Goal: Entertainment & Leisure: Consume media (video, audio)

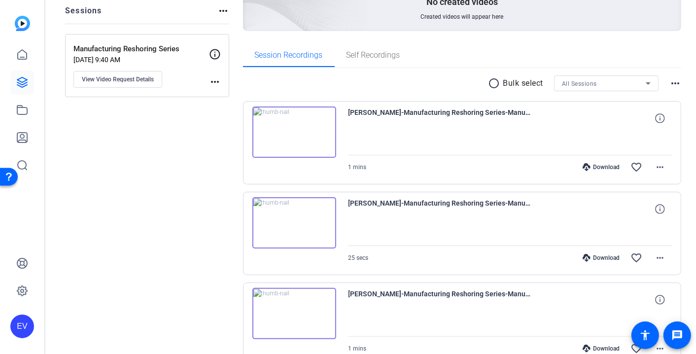
scroll to position [111, 0]
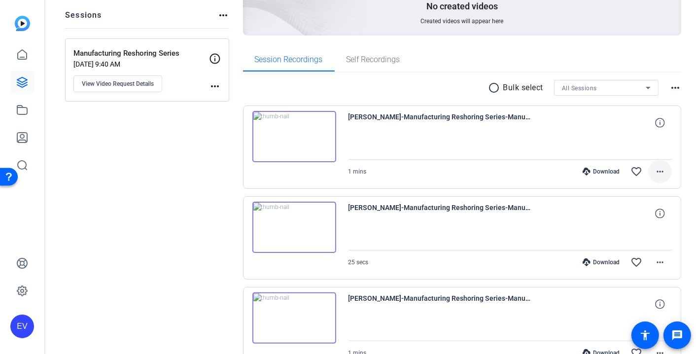
click at [663, 173] on mat-icon "more_horiz" at bounding box center [660, 172] width 12 height 12
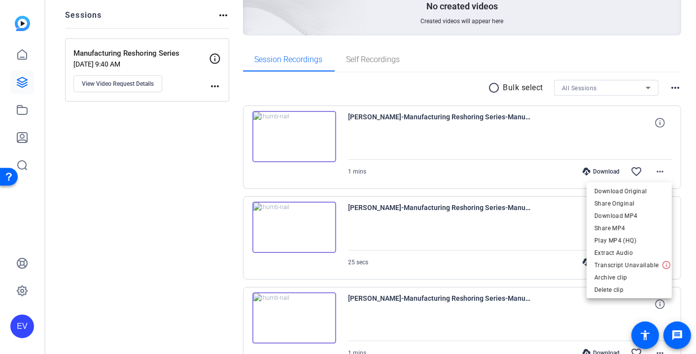
click at [635, 217] on span "Download MP4" at bounding box center [630, 216] width 70 height 12
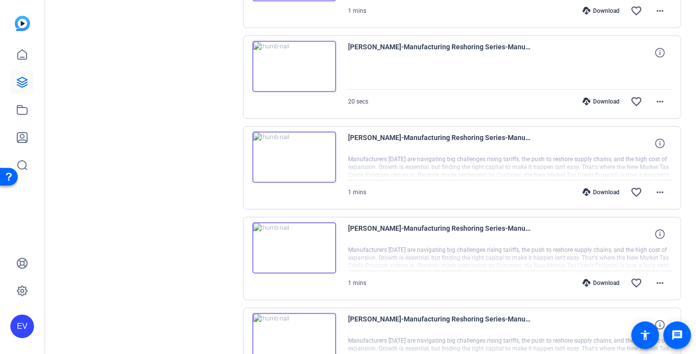
scroll to position [501, 0]
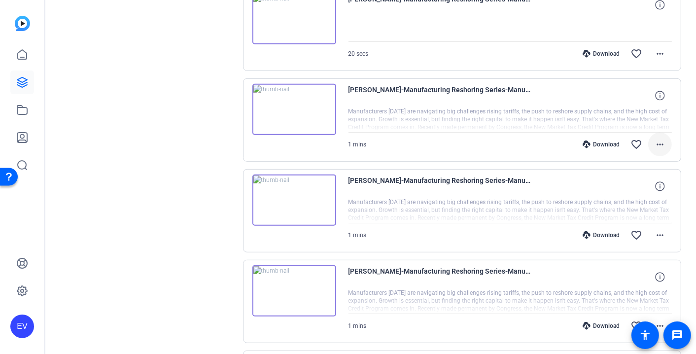
click at [663, 141] on mat-icon "more_horiz" at bounding box center [660, 145] width 12 height 12
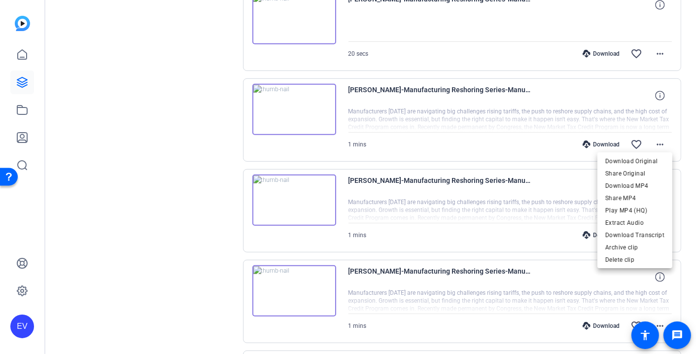
click at [645, 185] on span "Download MP4" at bounding box center [634, 186] width 59 height 12
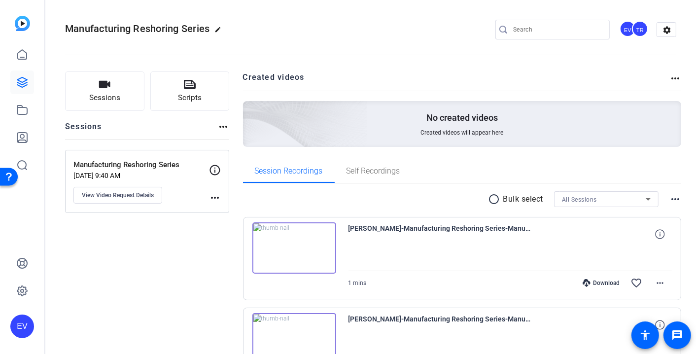
scroll to position [0, 0]
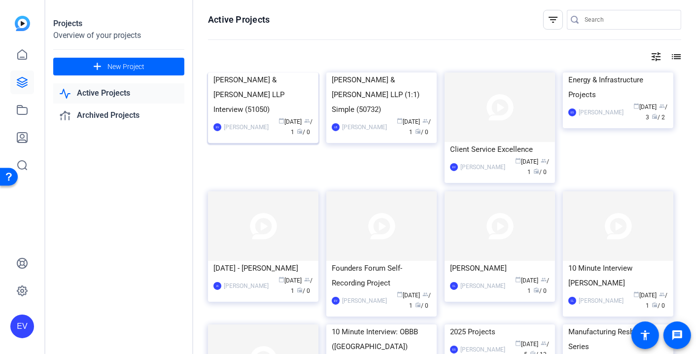
click at [249, 72] on img at bounding box center [263, 72] width 110 height 0
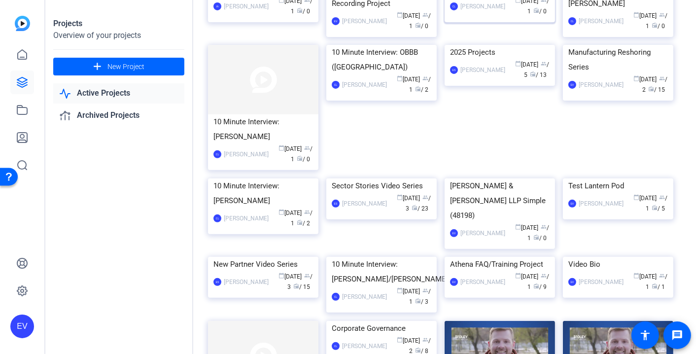
scroll to position [309, 0]
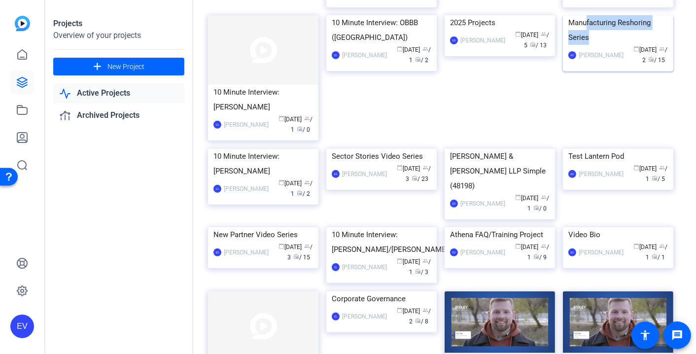
click at [588, 45] on div "Manufacturing Reshoring Series" at bounding box center [618, 30] width 100 height 30
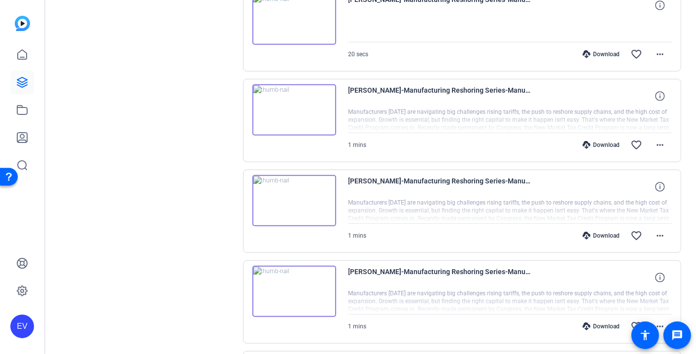
scroll to position [507, 0]
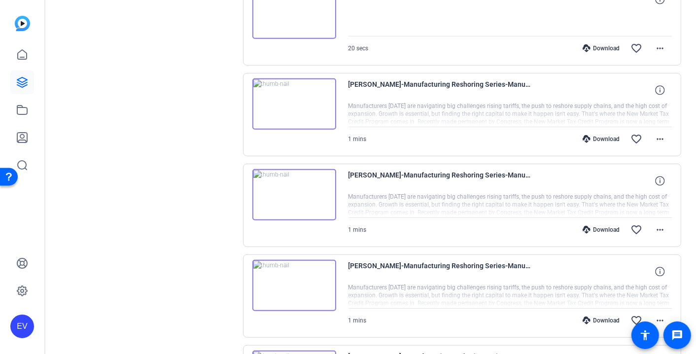
click at [297, 96] on img at bounding box center [294, 103] width 84 height 51
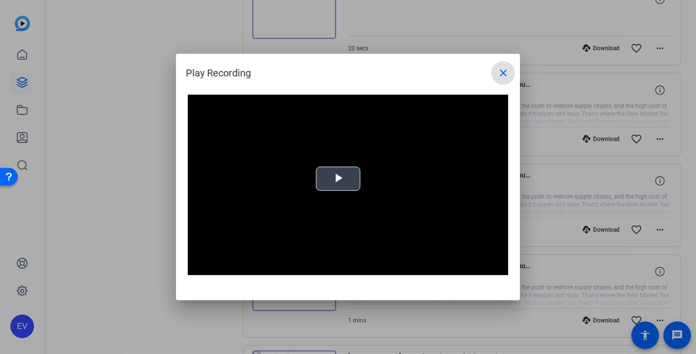
click at [338, 179] on span "Video Player" at bounding box center [338, 179] width 0 height 0
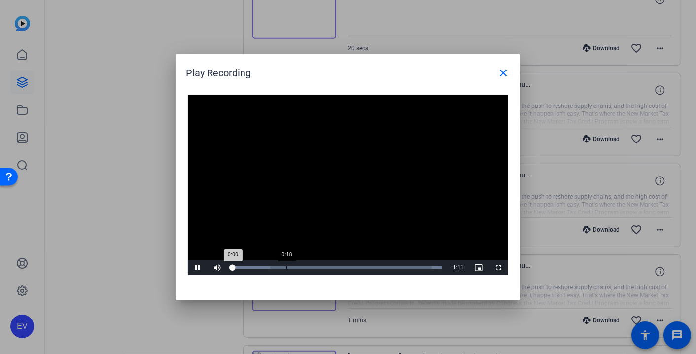
click at [287, 267] on div "0:18" at bounding box center [286, 267] width 0 height 2
click at [320, 266] on div "Loaded : 100.00% 0:29 0:18" at bounding box center [337, 267] width 210 height 2
click at [386, 266] on div "Loaded : 100.00% 0:52 0:30" at bounding box center [337, 267] width 210 height 2
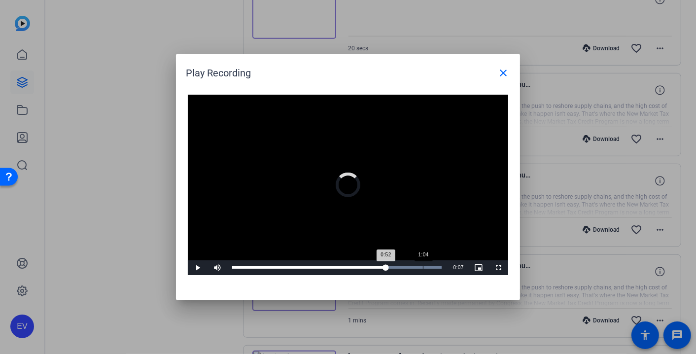
click at [422, 267] on div "Loaded : 100.00% 1:04 0:52" at bounding box center [337, 267] width 210 height 2
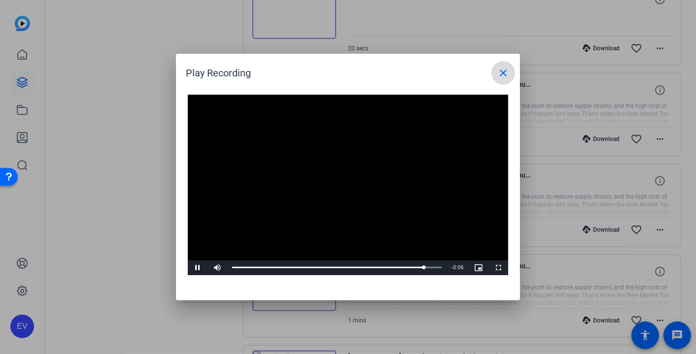
click at [502, 73] on mat-icon "close" at bounding box center [503, 73] width 12 height 12
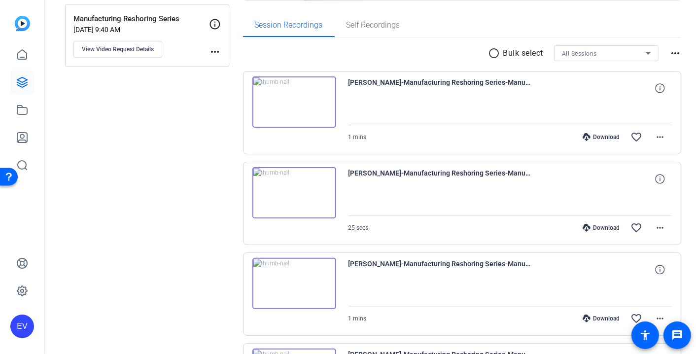
scroll to position [97, 0]
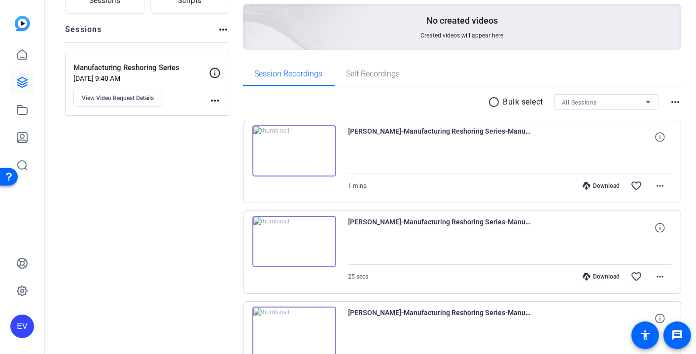
click at [293, 148] on img at bounding box center [294, 150] width 84 height 51
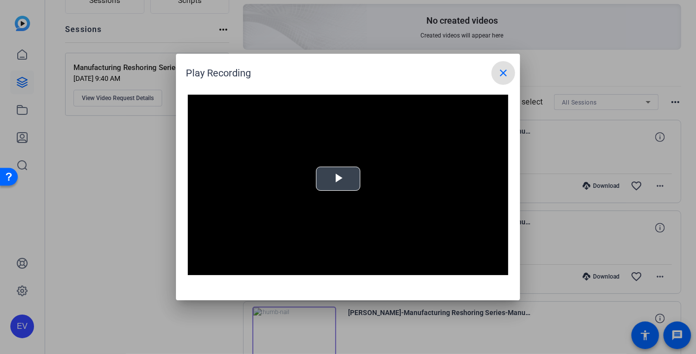
click at [338, 179] on span "Video Player" at bounding box center [338, 179] width 0 height 0
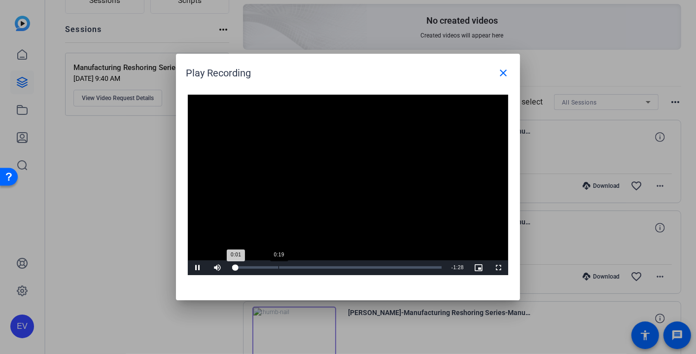
click at [279, 262] on div "Loaded : 0% 0:19 0:01" at bounding box center [336, 267] width 219 height 15
click at [507, 72] on mat-icon "close" at bounding box center [503, 73] width 12 height 12
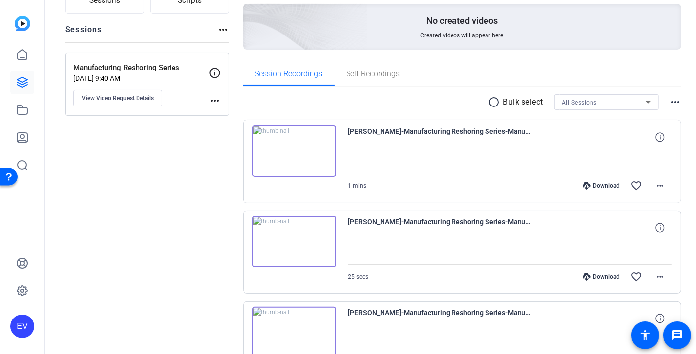
click at [294, 242] on img at bounding box center [294, 241] width 84 height 51
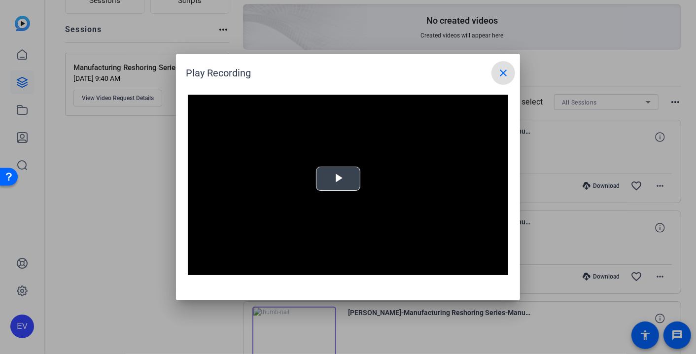
click at [338, 179] on span "Video Player" at bounding box center [338, 179] width 0 height 0
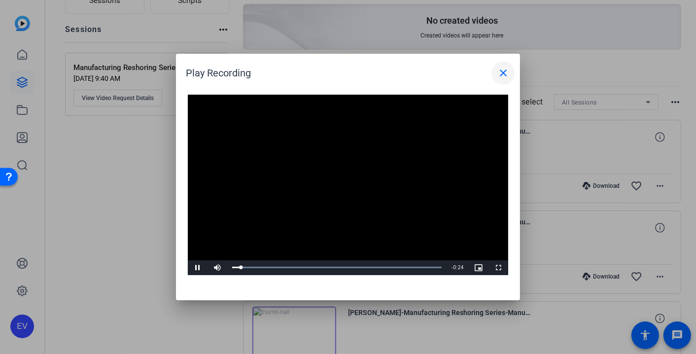
click at [499, 75] on mat-icon "close" at bounding box center [503, 73] width 12 height 12
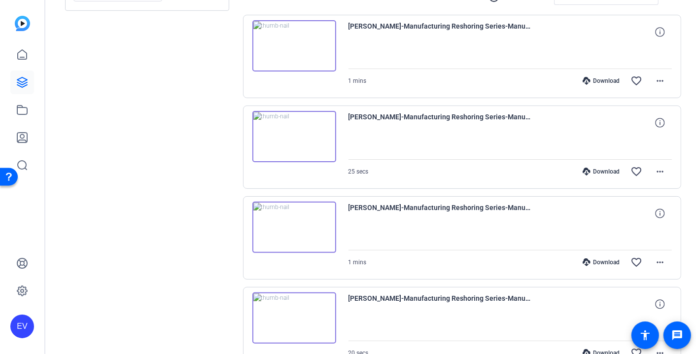
scroll to position [237, 0]
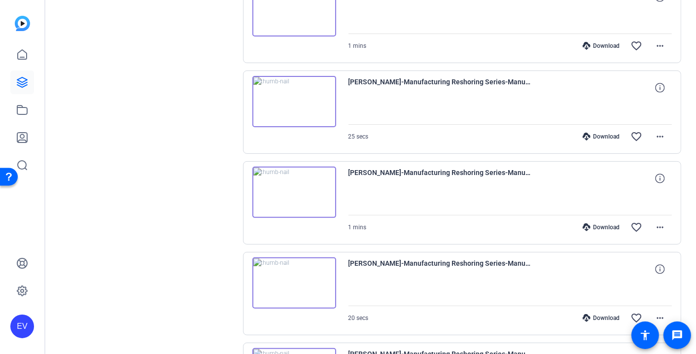
click at [297, 193] on img at bounding box center [294, 192] width 84 height 51
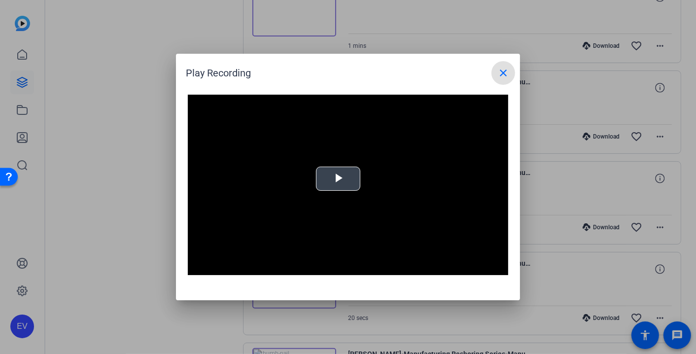
click at [338, 179] on span "Video Player" at bounding box center [338, 179] width 0 height 0
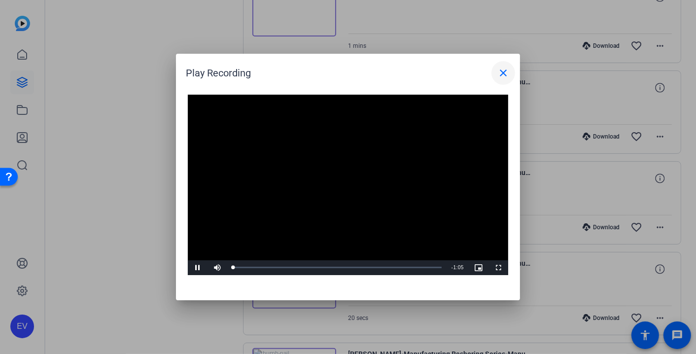
click at [505, 71] on mat-icon "close" at bounding box center [503, 73] width 12 height 12
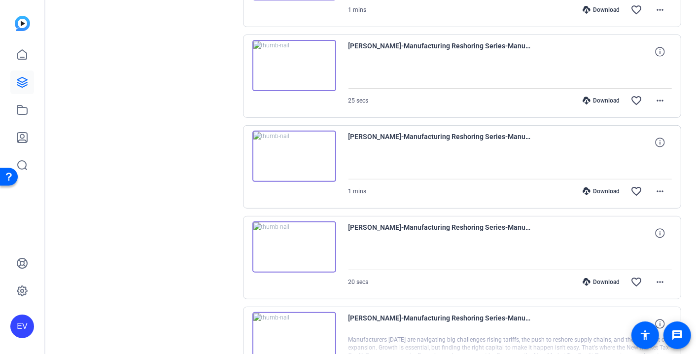
scroll to position [275, 0]
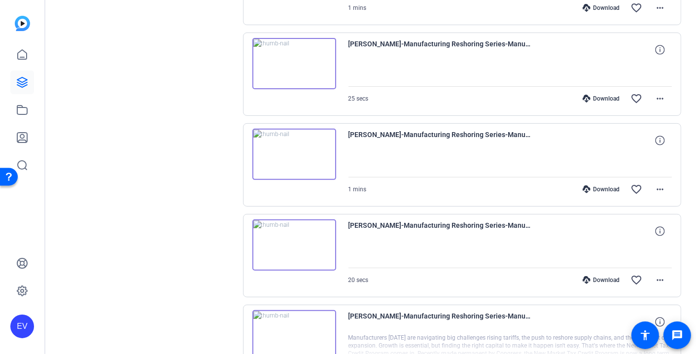
click at [292, 242] on img at bounding box center [294, 244] width 84 height 51
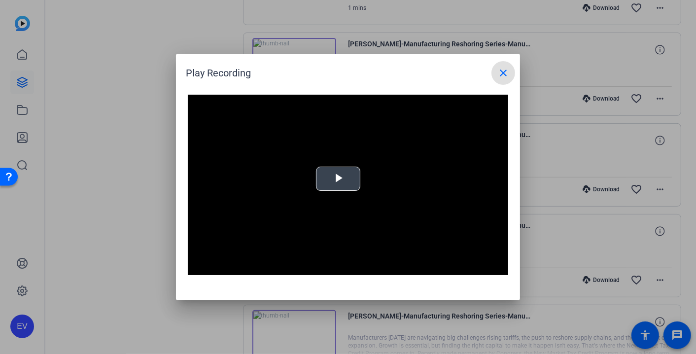
click at [338, 179] on span "Video Player" at bounding box center [338, 179] width 0 height 0
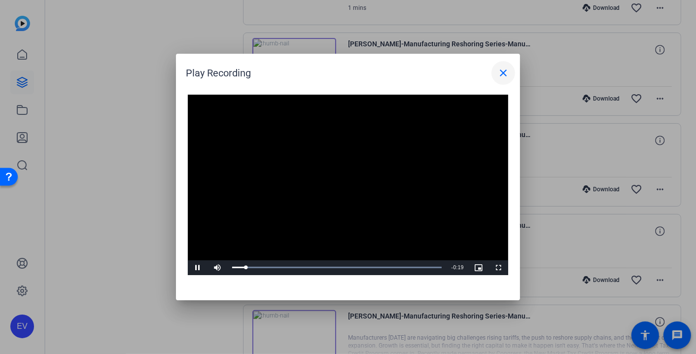
click at [509, 74] on span at bounding box center [504, 73] width 24 height 24
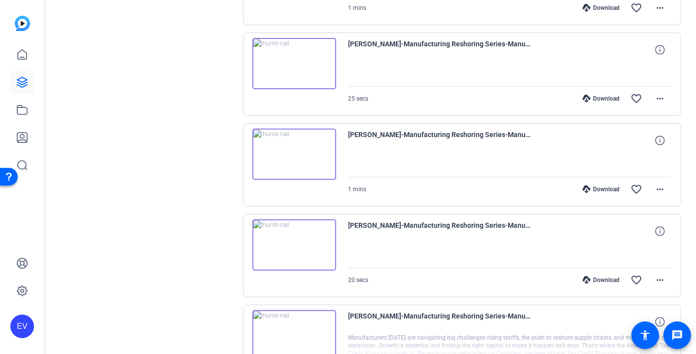
click at [186, 142] on div "Sessions Scripts Sessions more_horiz Manufacturing Reshoring Series [DATE] 9:40…" at bounding box center [147, 343] width 164 height 1095
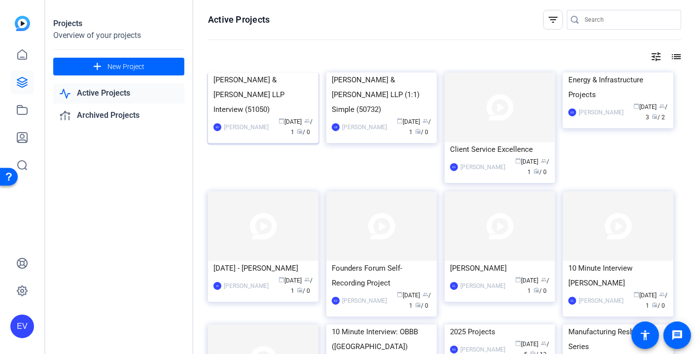
click at [275, 72] on img at bounding box center [263, 72] width 110 height 0
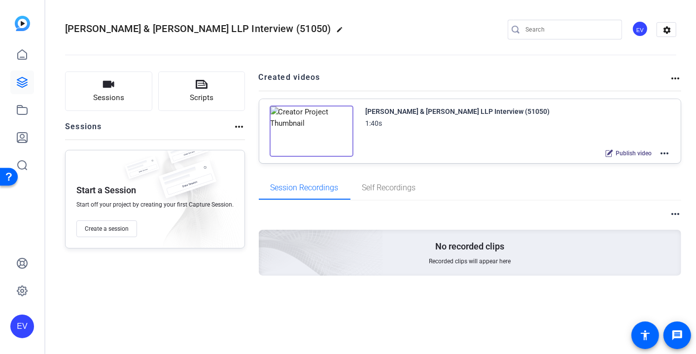
click at [310, 136] on img at bounding box center [312, 131] width 84 height 51
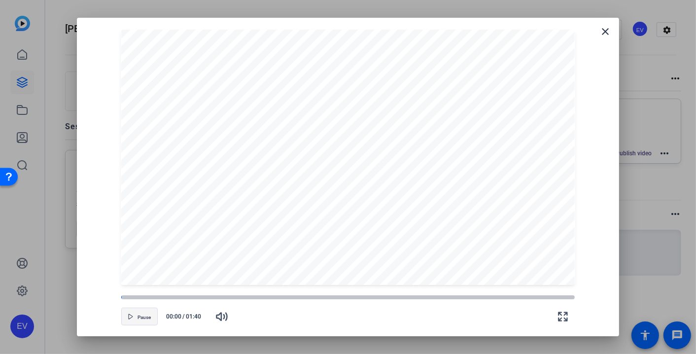
click at [137, 317] on span "button" at bounding box center [139, 317] width 35 height 24
click at [604, 32] on mat-icon "close" at bounding box center [606, 32] width 12 height 12
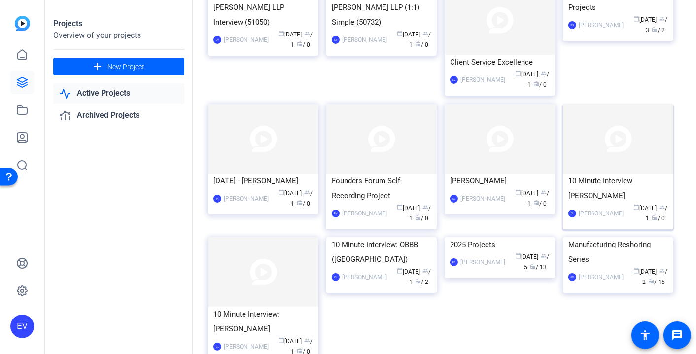
scroll to position [195, 0]
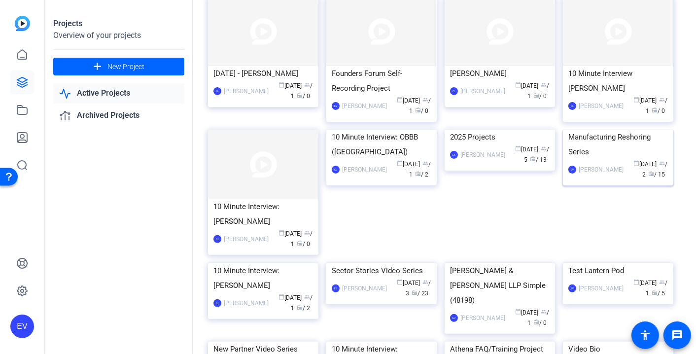
click at [629, 130] on img at bounding box center [618, 130] width 110 height 0
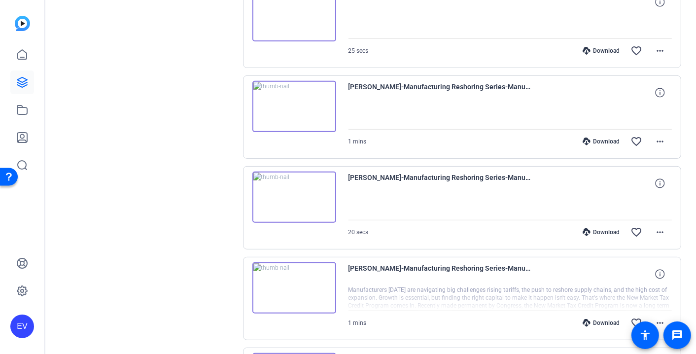
scroll to position [326, 0]
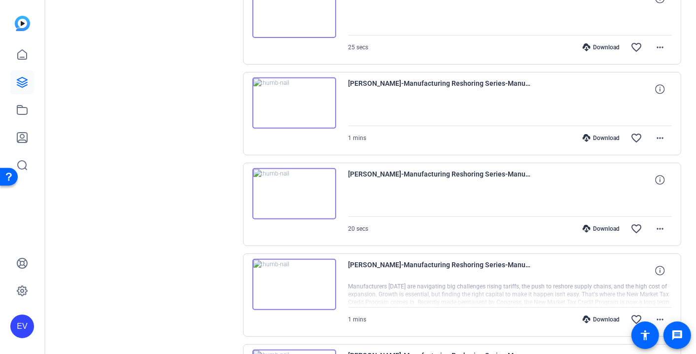
click at [284, 300] on img at bounding box center [294, 284] width 84 height 51
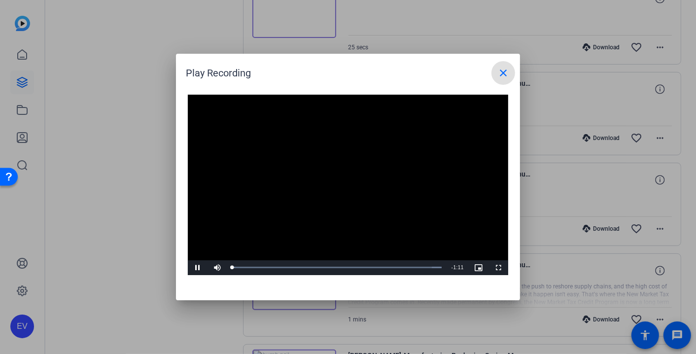
click at [339, 183] on video "Video Player" at bounding box center [348, 185] width 320 height 180
click at [501, 72] on mat-icon "close" at bounding box center [503, 73] width 12 height 12
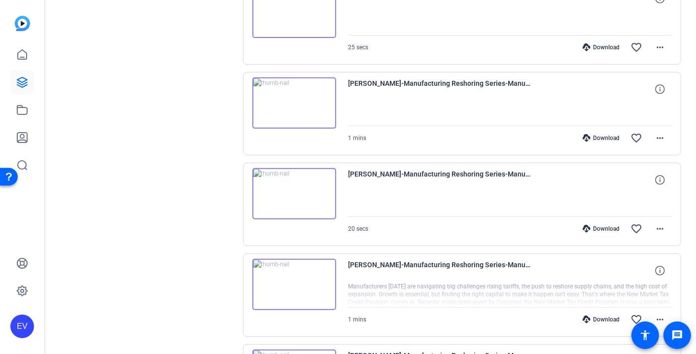
click at [291, 106] on img at bounding box center [294, 102] width 84 height 51
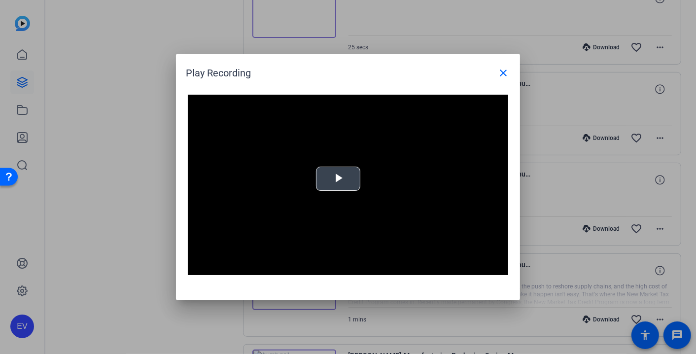
click at [338, 179] on span "Video Player" at bounding box center [338, 179] width 0 height 0
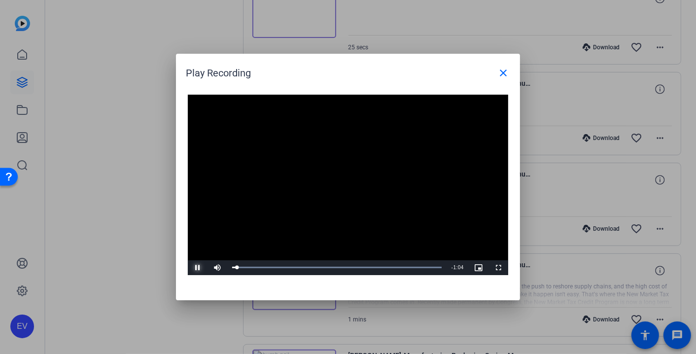
click at [197, 268] on span "Video Player" at bounding box center [198, 268] width 20 height 0
click at [500, 71] on mat-icon "close" at bounding box center [503, 73] width 12 height 12
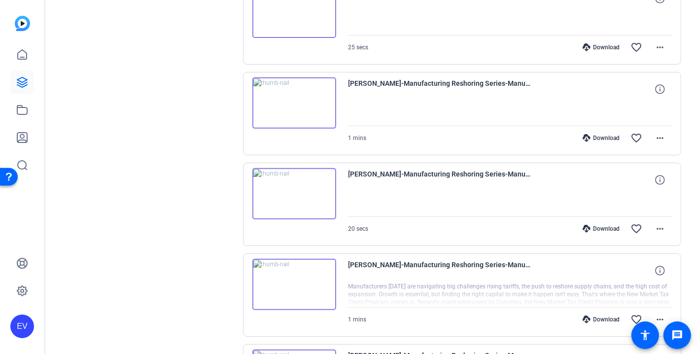
click at [52, 88] on div "Sessions Scripts Sessions more_horiz Manufacturing Reshoring Series [DATE] 9:40…" at bounding box center [370, 292] width 651 height 1119
